Goal: Information Seeking & Learning: Learn about a topic

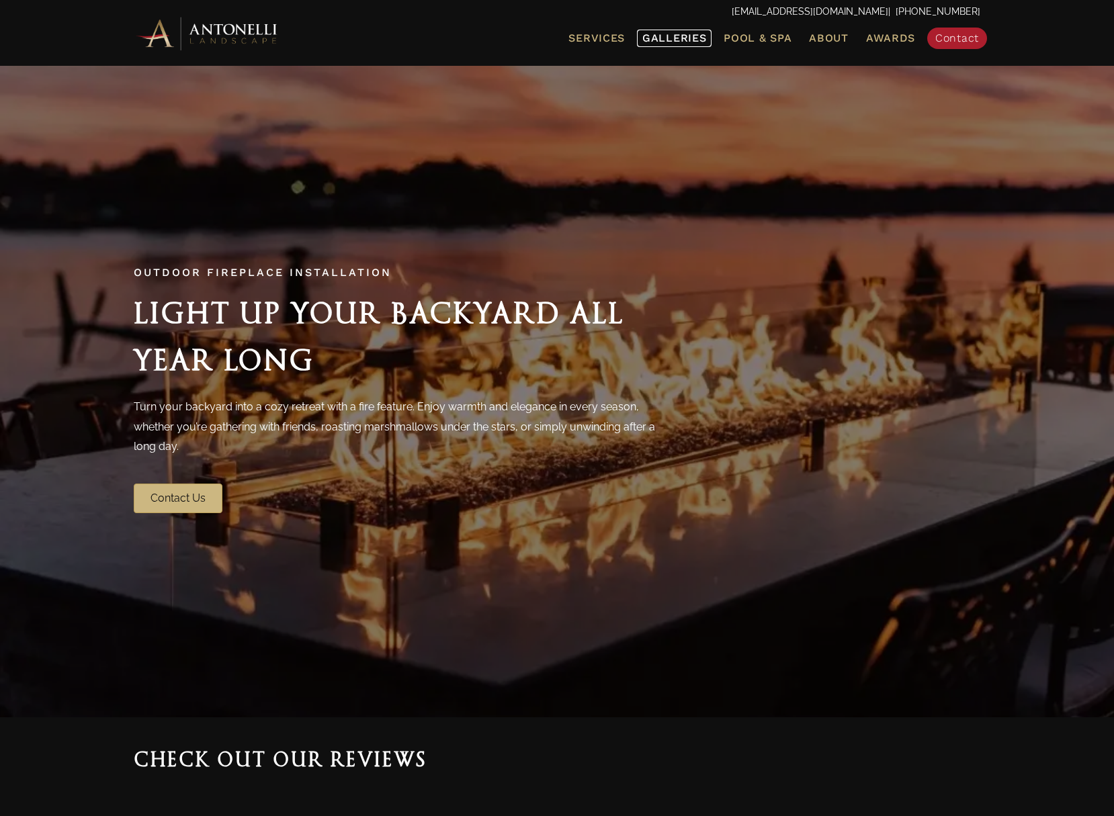
click at [691, 35] on span "Galleries" at bounding box center [674, 38] width 64 height 13
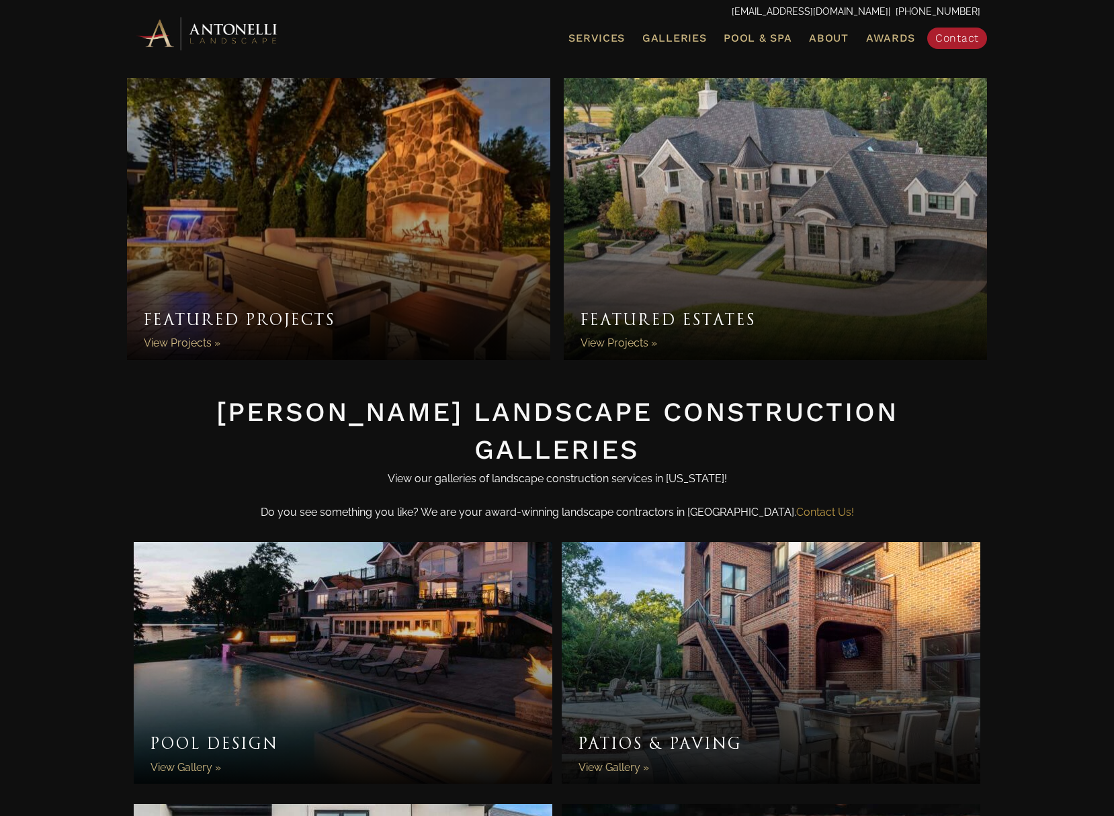
click at [416, 231] on link "Featured Projects" at bounding box center [338, 219] width 423 height 282
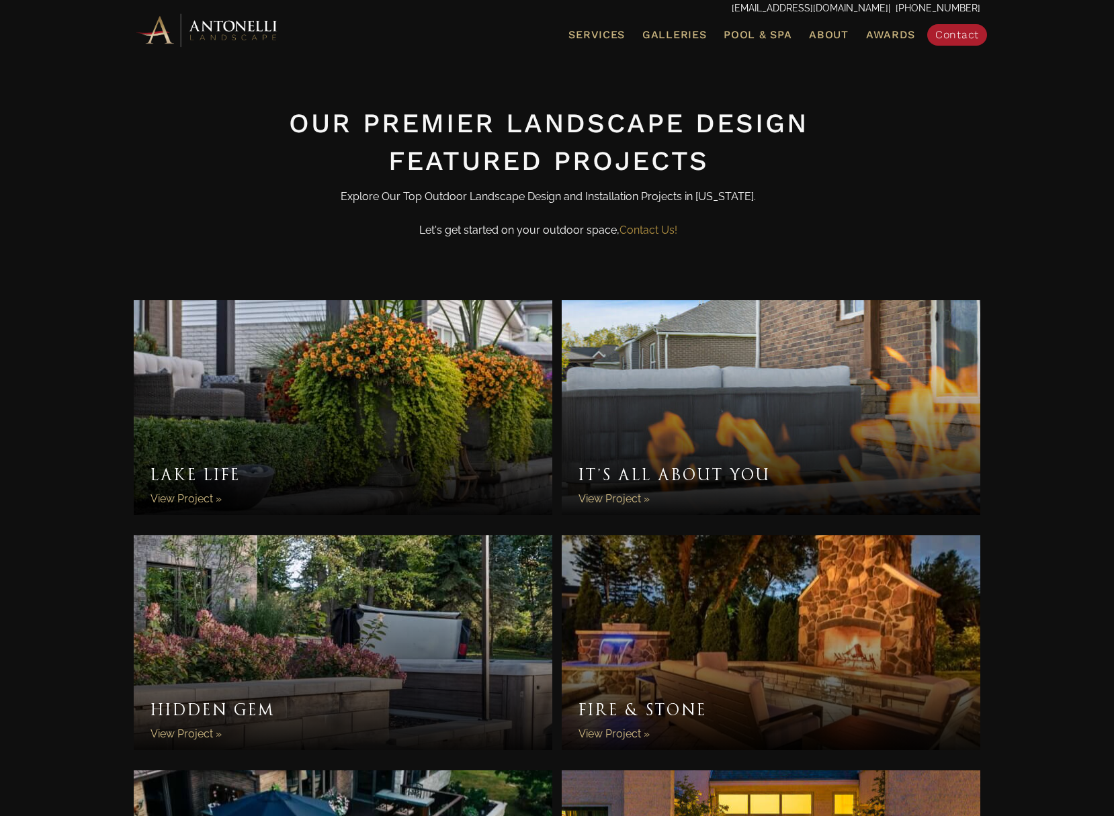
scroll to position [224, 0]
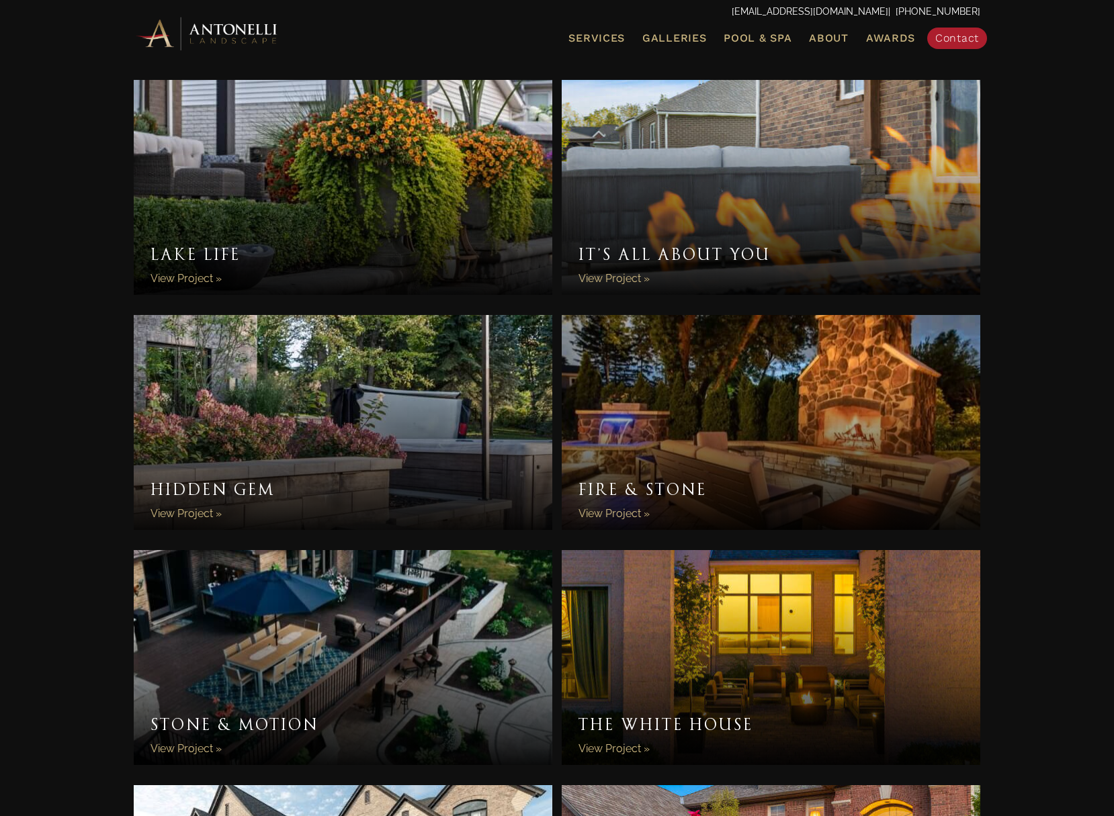
click at [762, 387] on link "Fire & Stone" at bounding box center [771, 422] width 418 height 215
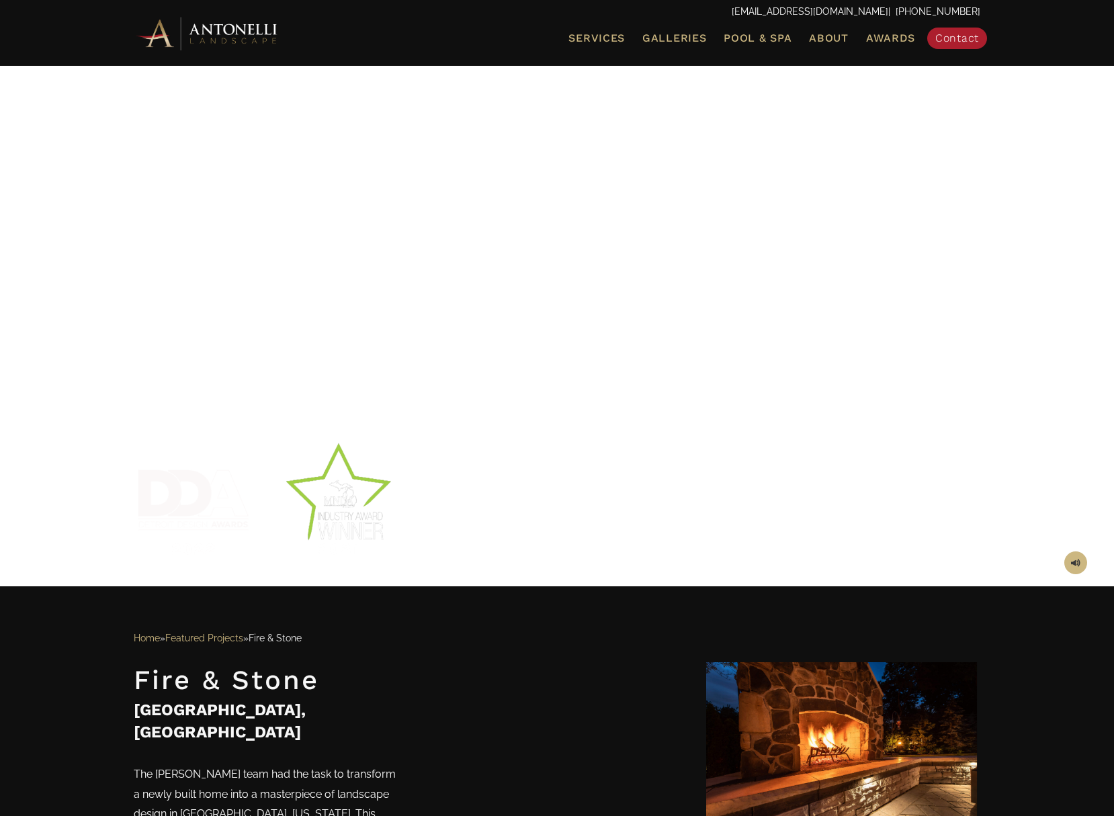
scroll to position [224, 0]
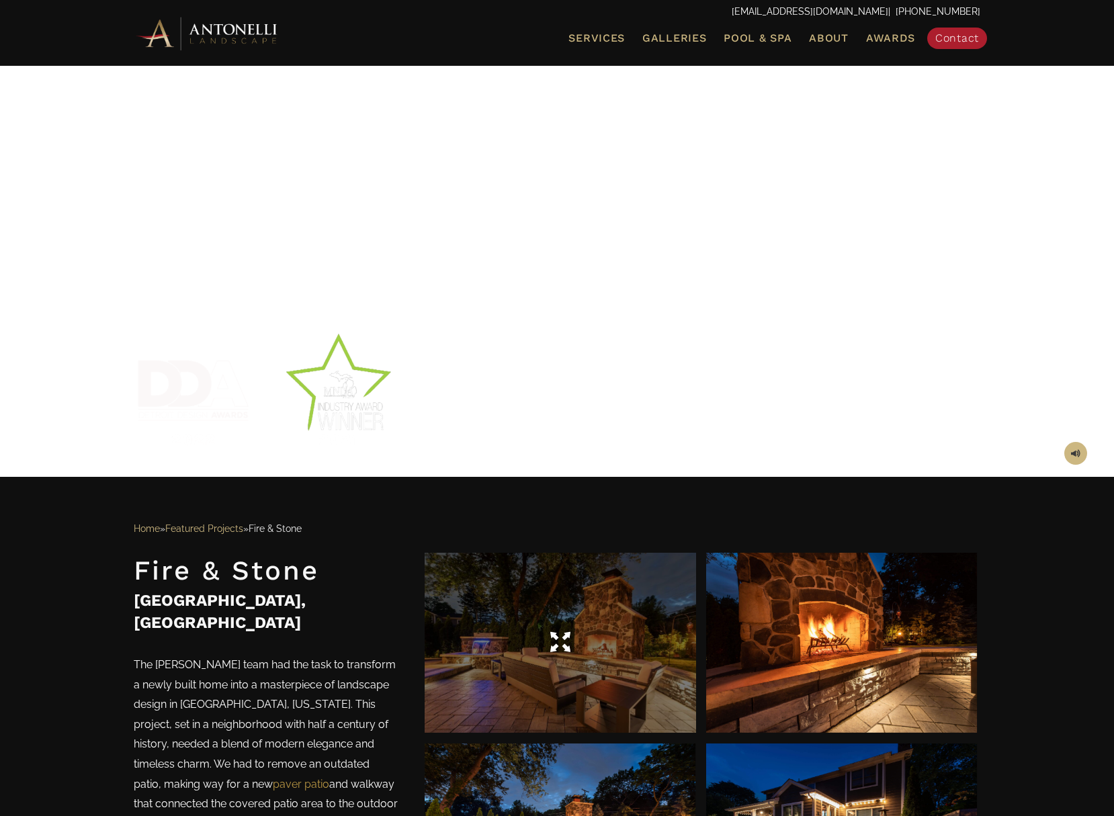
click at [626, 648] on div at bounding box center [560, 643] width 271 height 38
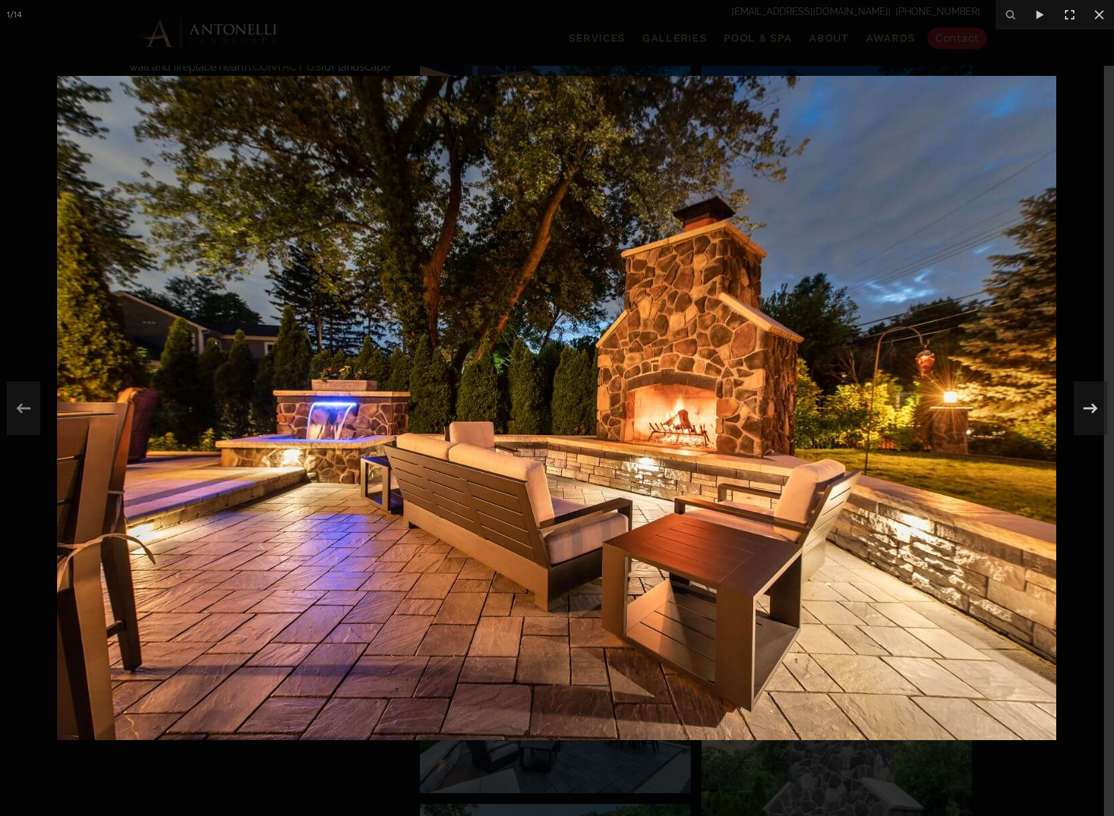
click at [236, 779] on div at bounding box center [557, 408] width 1114 height 816
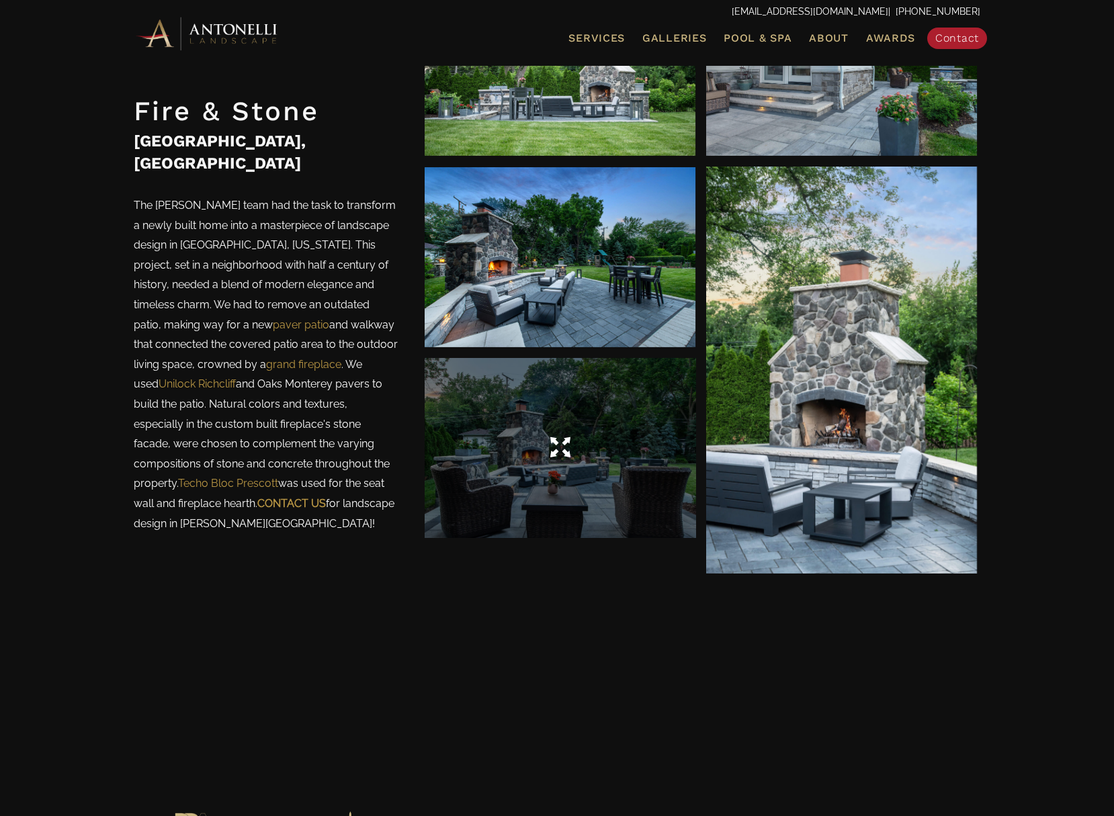
scroll to position [1567, 0]
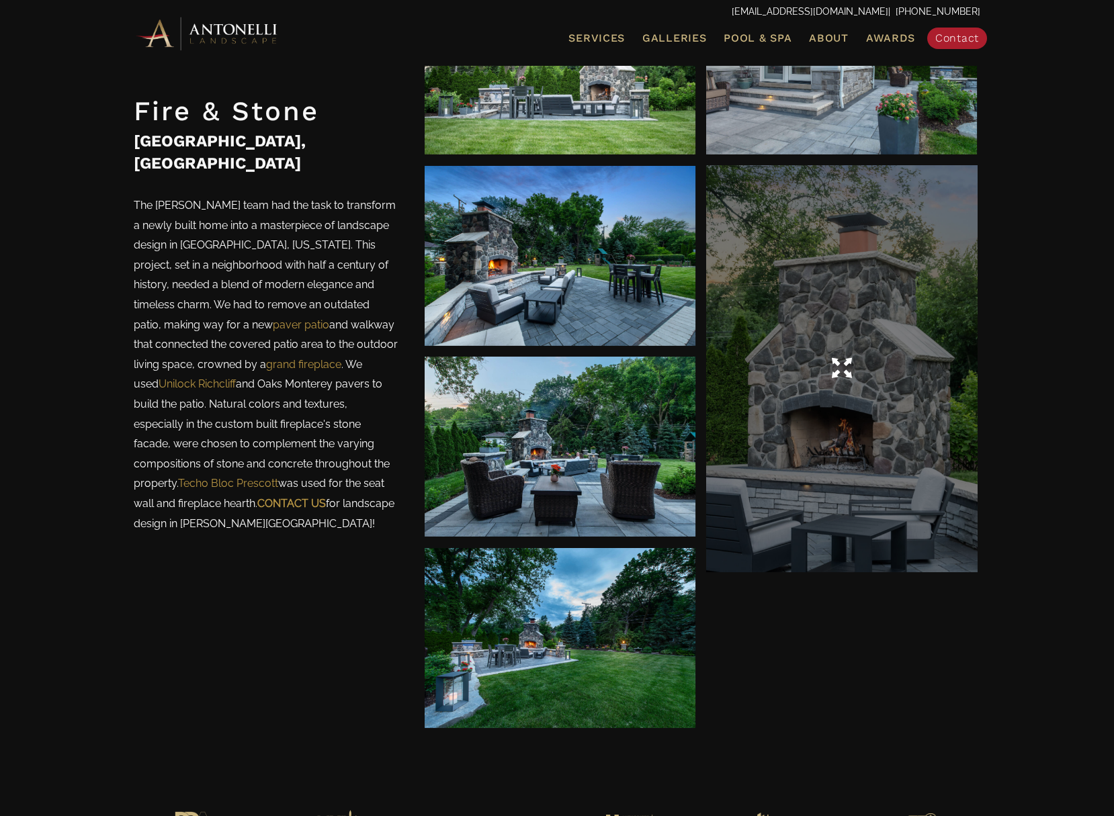
click at [807, 408] on div at bounding box center [841, 368] width 271 height 407
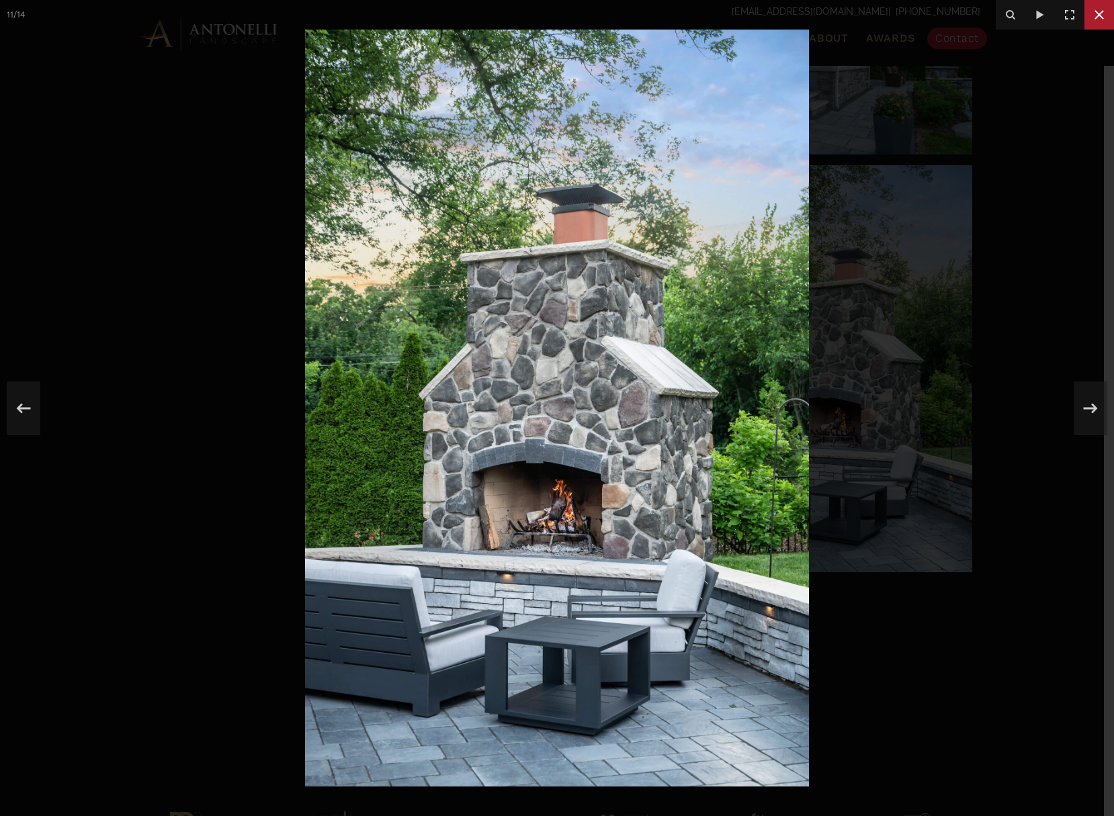
click at [1105, 16] on icon at bounding box center [1099, 15] width 16 height 16
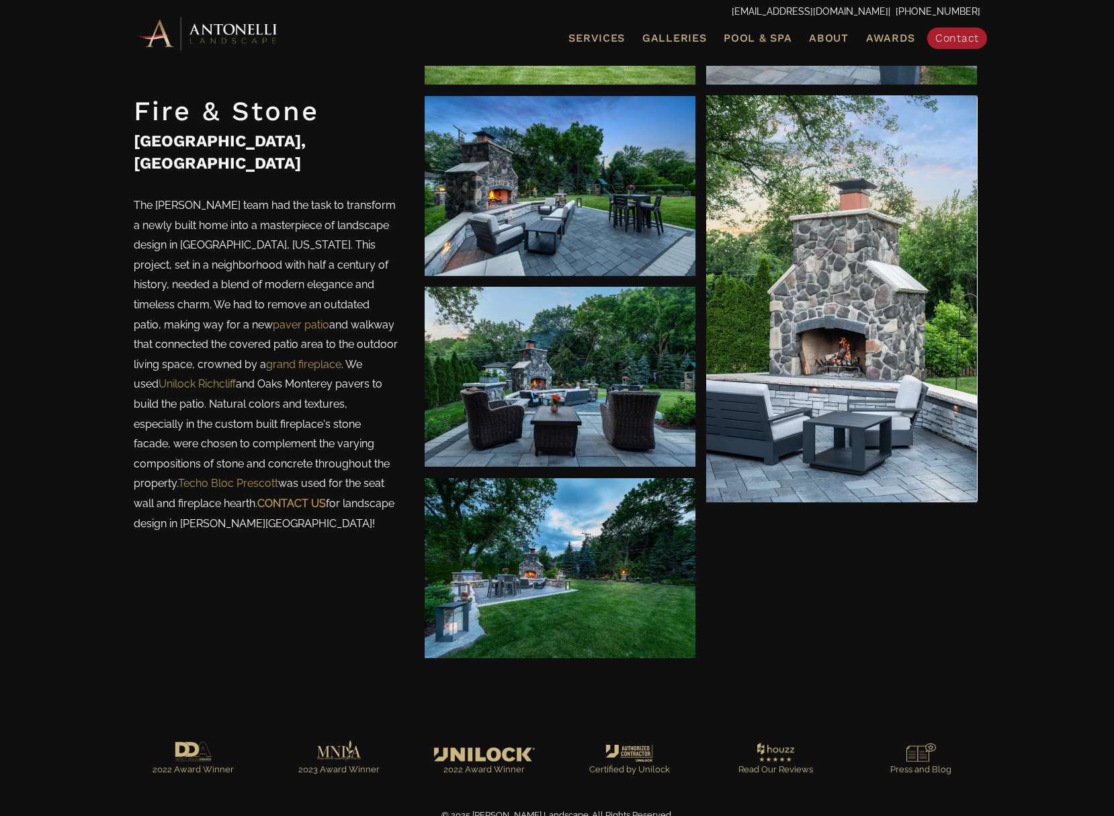
scroll to position [1651, 0]
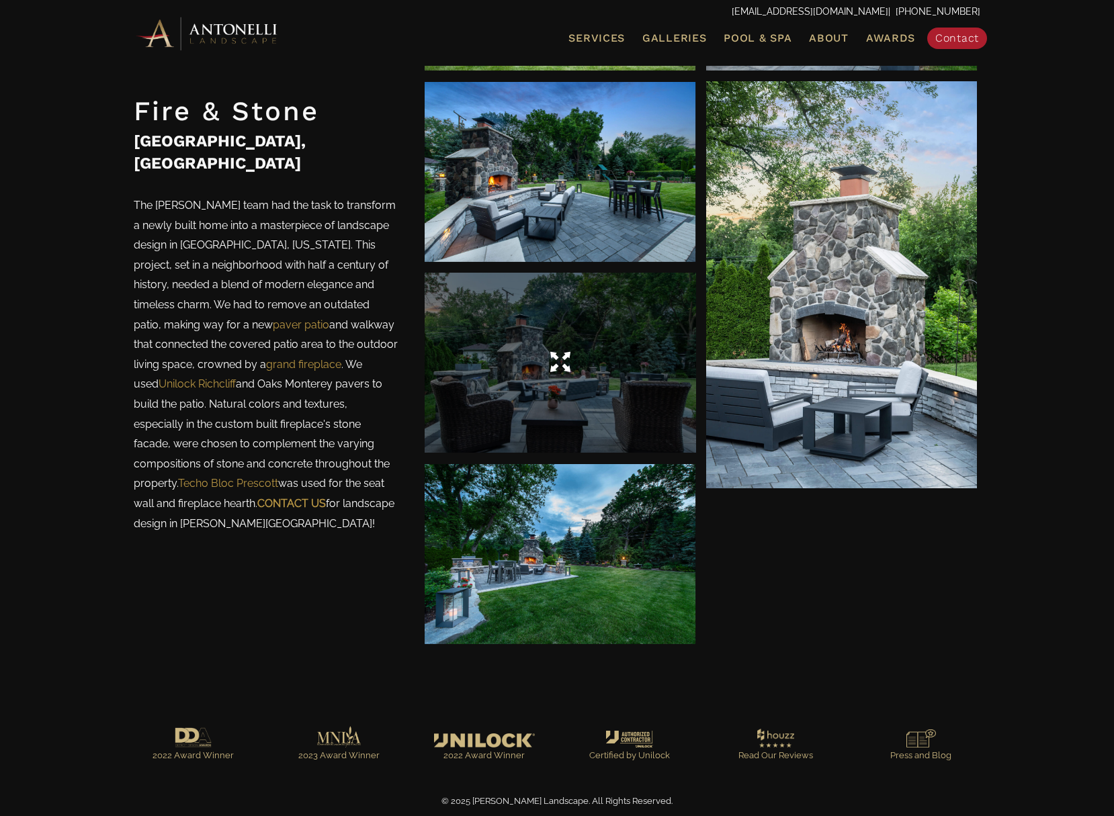
drag, startPoint x: 523, startPoint y: 310, endPoint x: 524, endPoint y: 296, distance: 14.1
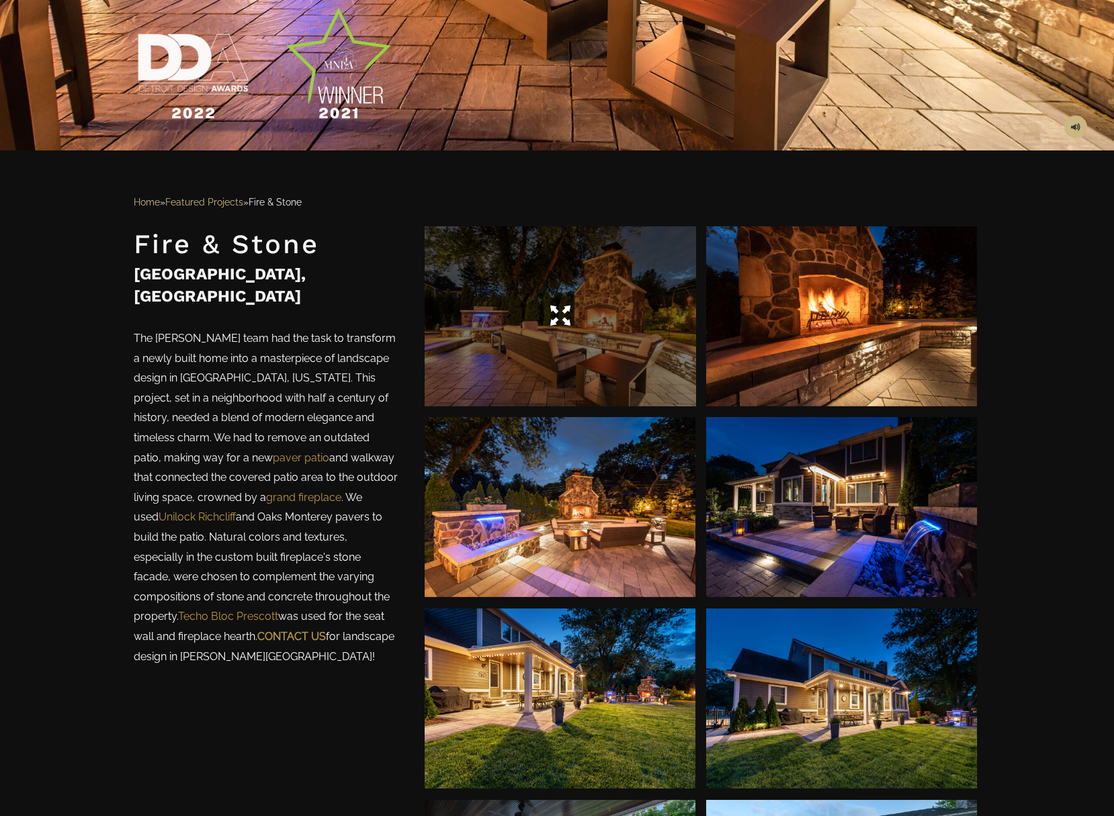
scroll to position [1651, 0]
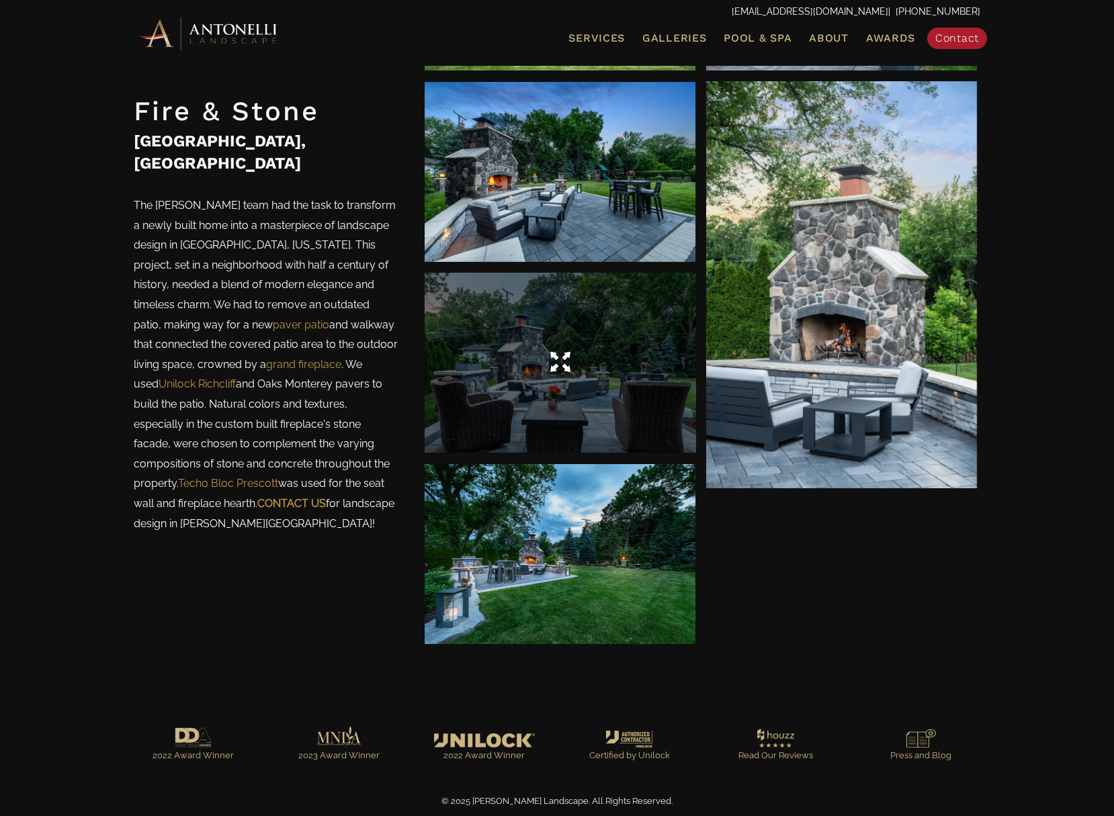
drag, startPoint x: 515, startPoint y: 321, endPoint x: 522, endPoint y: 302, distance: 20.8
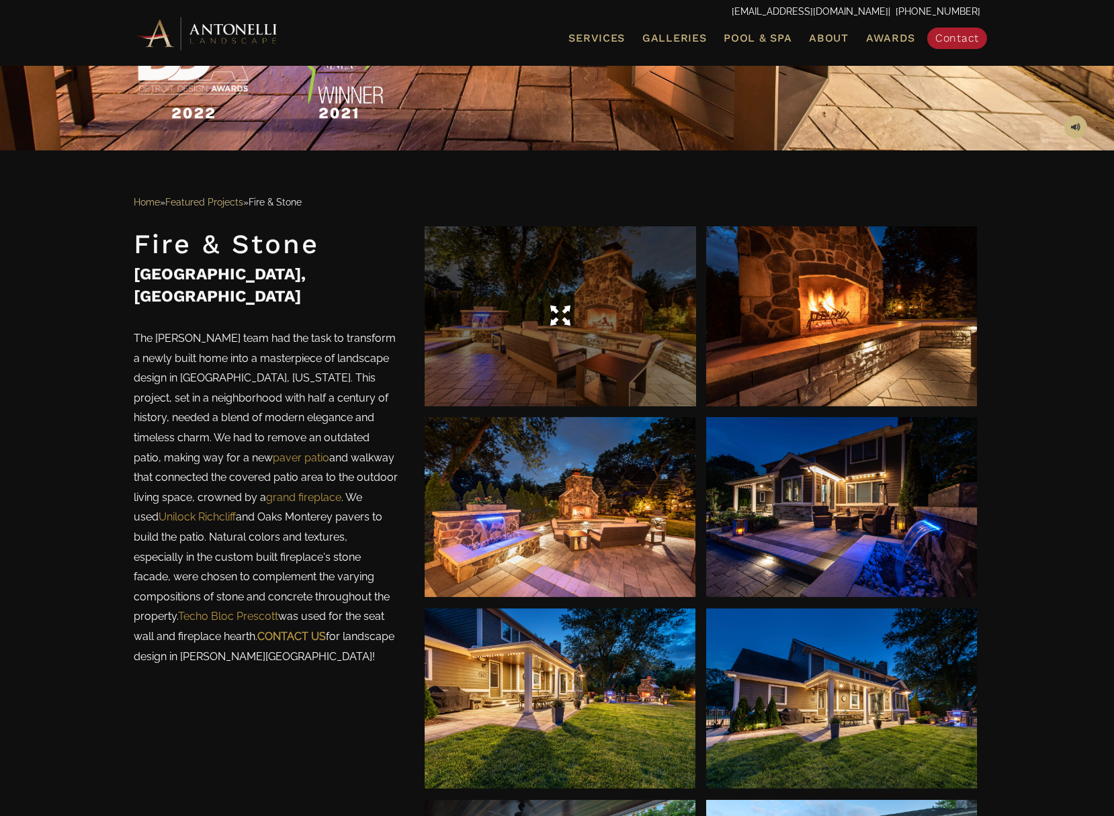
scroll to position [1651, 0]
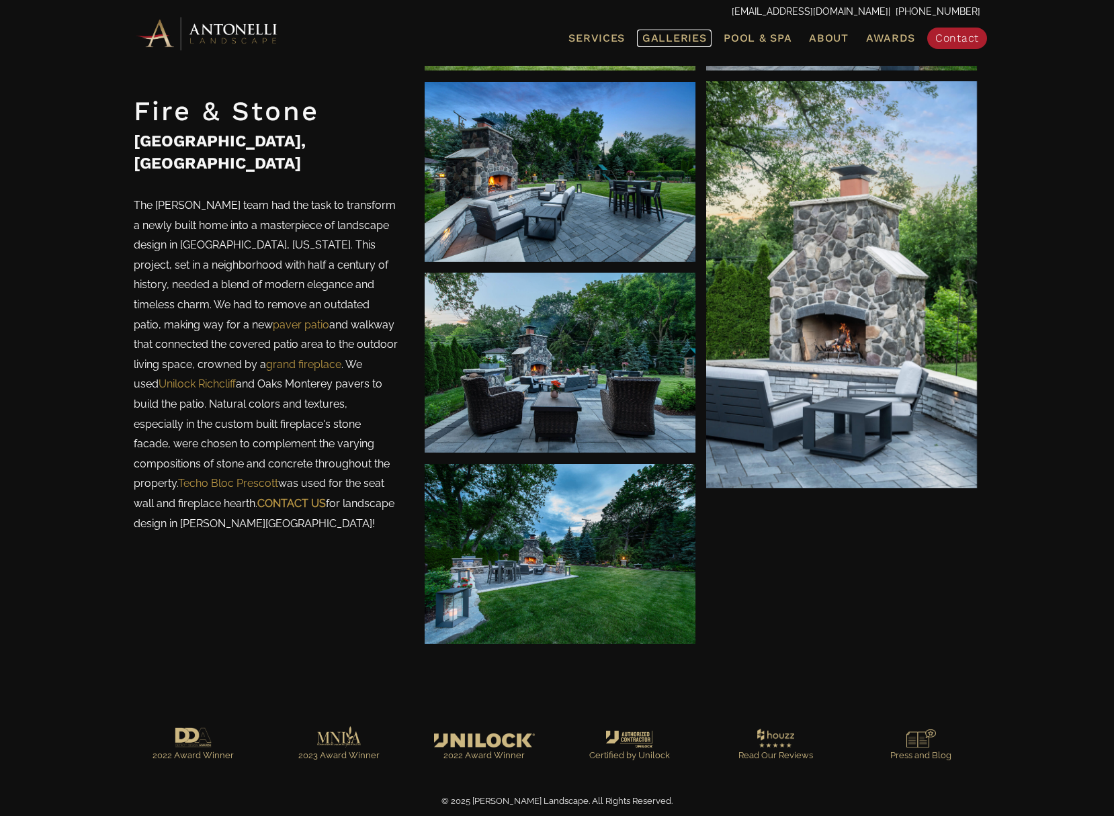
click at [676, 42] on span "Galleries" at bounding box center [674, 38] width 64 height 13
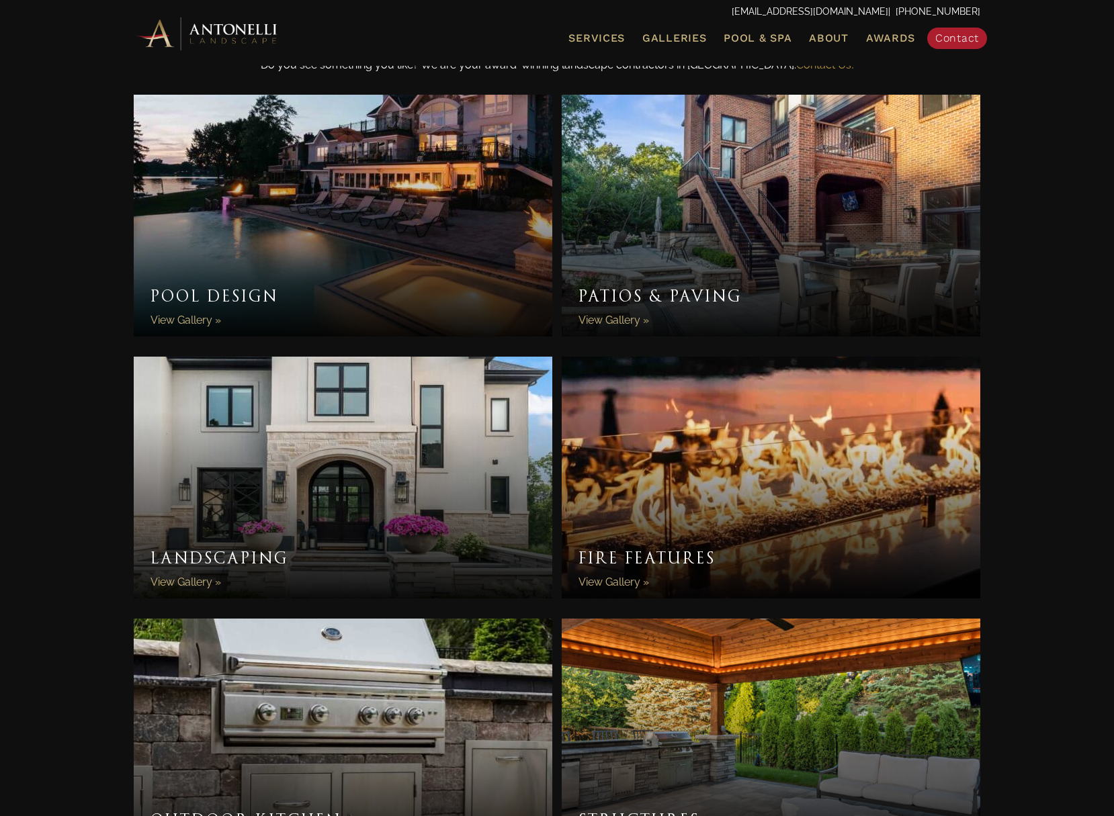
scroll to position [448, 0]
click at [729, 495] on link "Fire Features" at bounding box center [771, 477] width 418 height 242
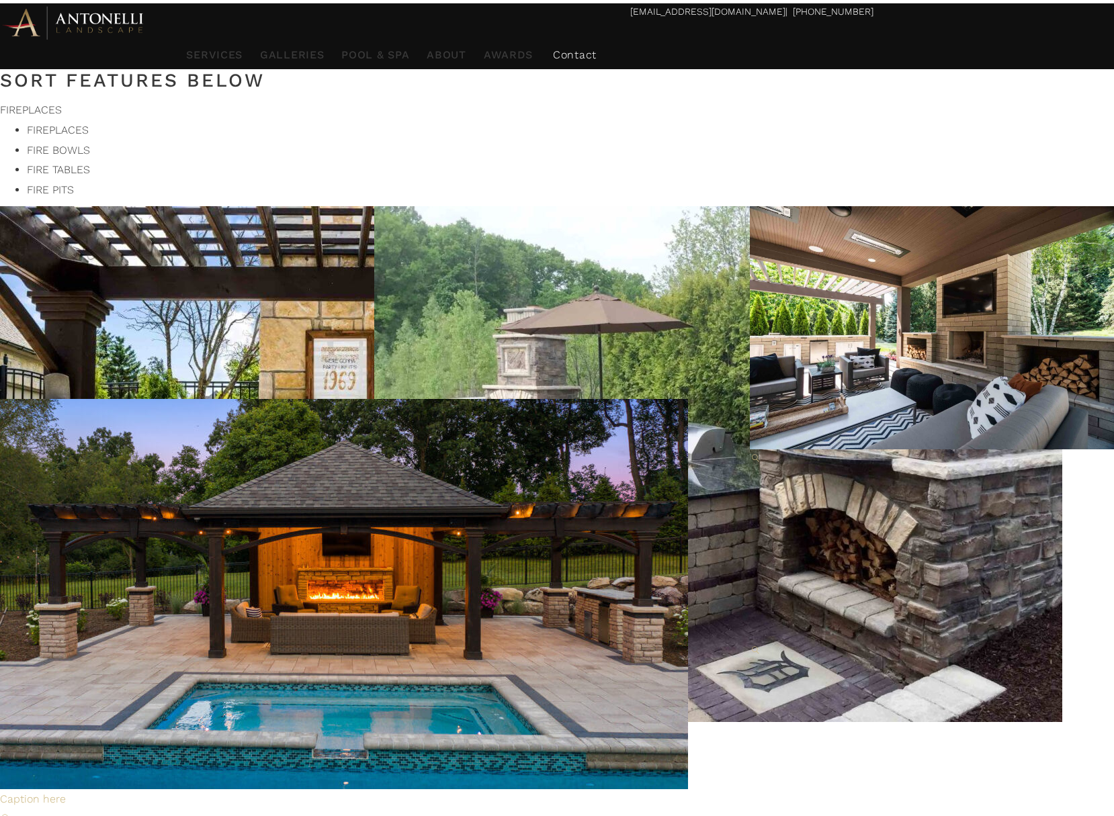
scroll to position [224, 0]
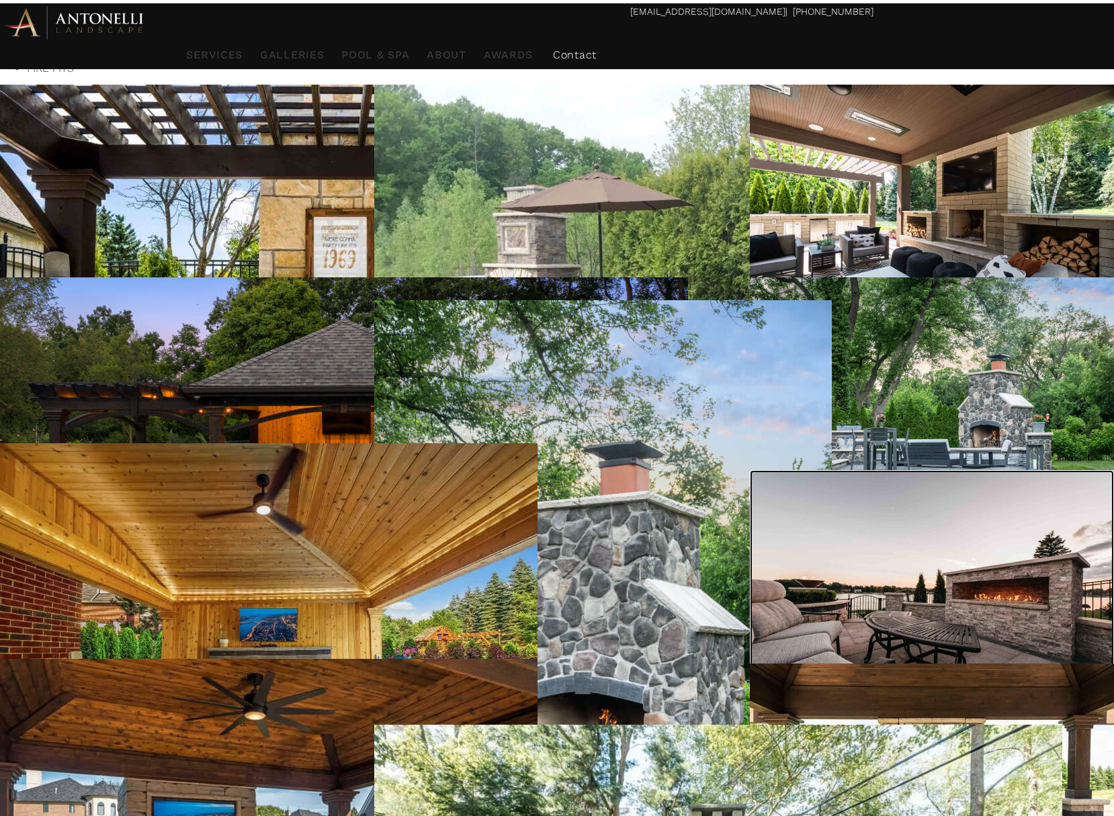
click at [898, 713] on div at bounding box center [888, 723] width 277 height 20
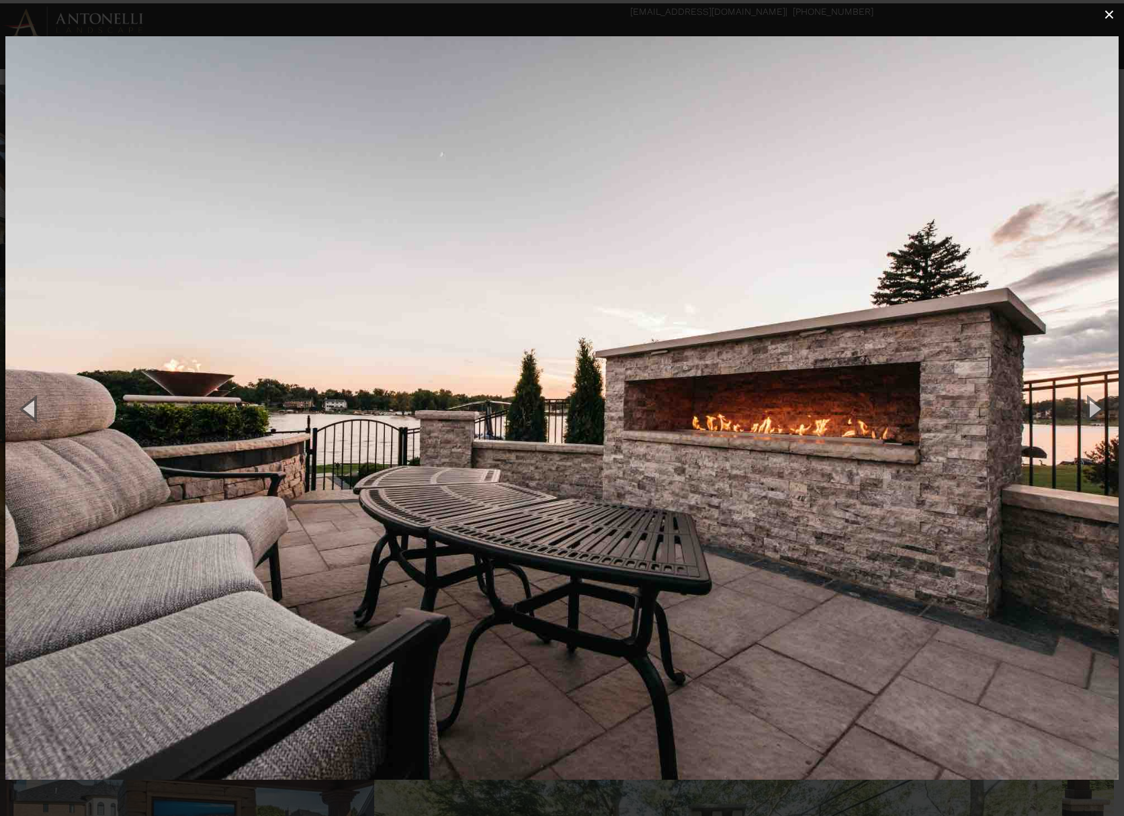
click at [1108, 23] on span "×" at bounding box center [1109, 14] width 11 height 21
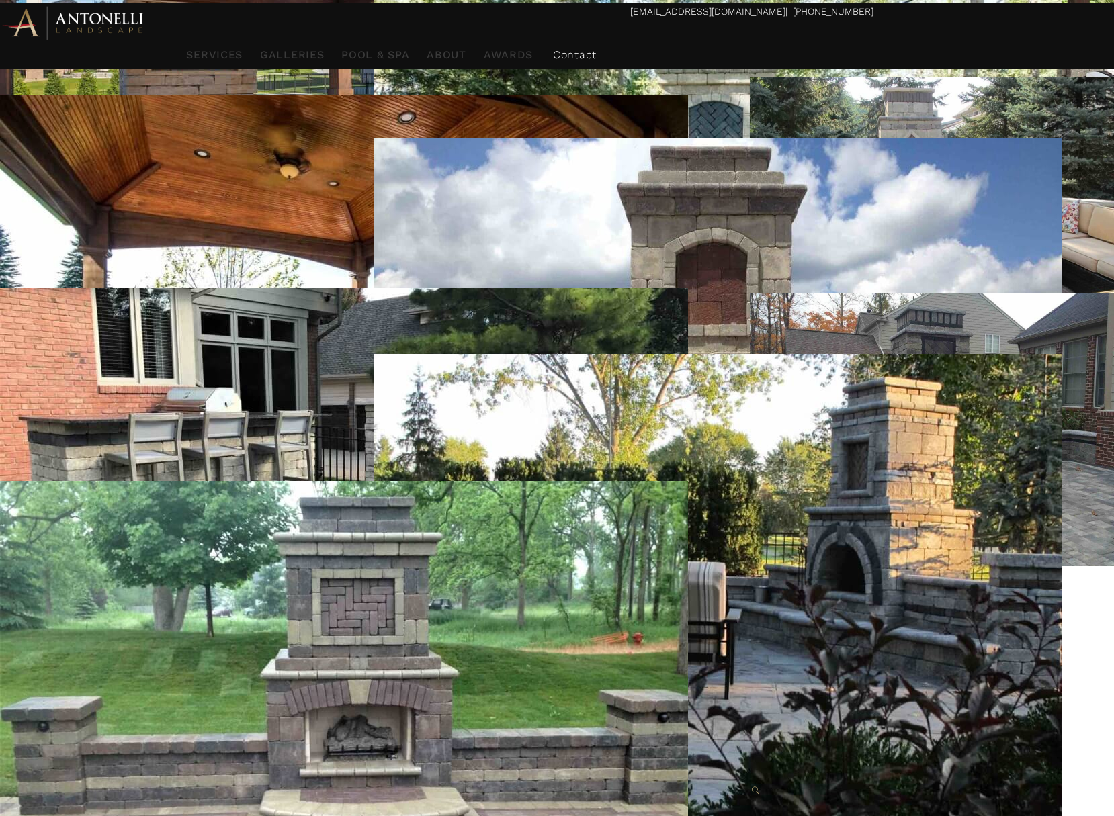
scroll to position [0, 0]
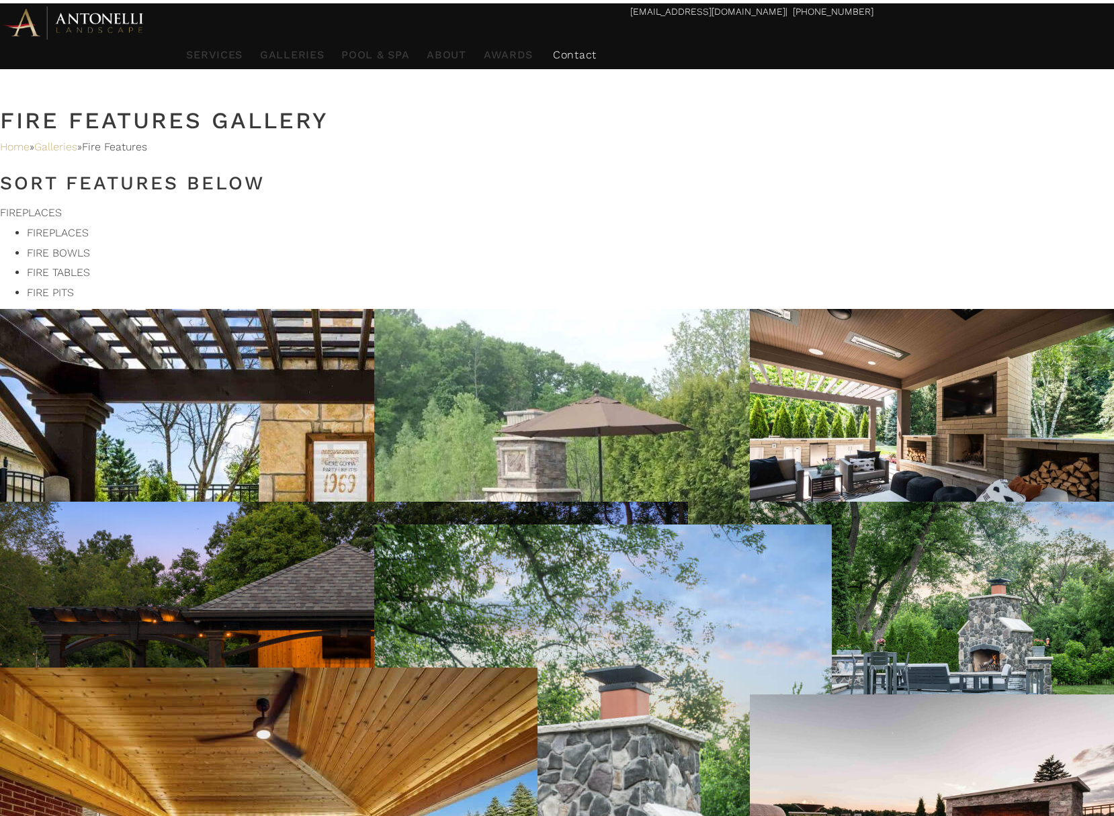
click at [484, 243] on li "FIRE BOWLS" at bounding box center [570, 253] width 1087 height 20
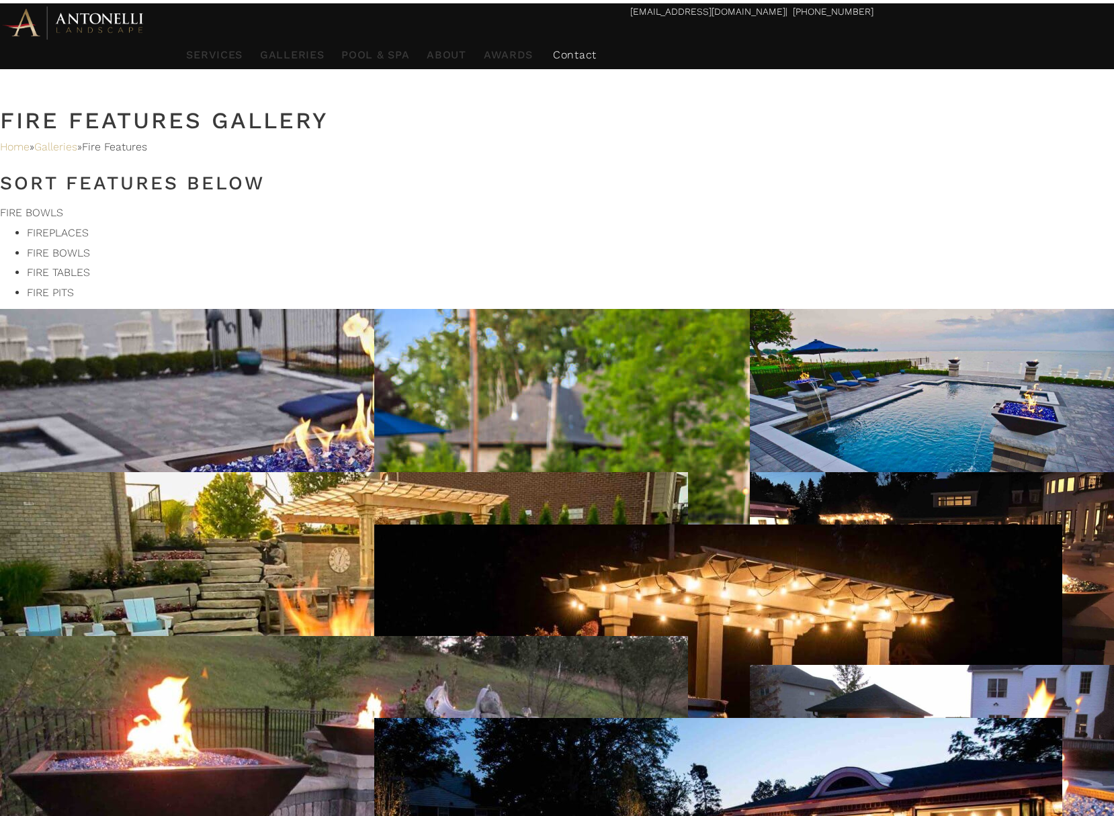
click at [707, 283] on li "FIRE PITS" at bounding box center [570, 293] width 1087 height 20
